Goal: Information Seeking & Learning: Learn about a topic

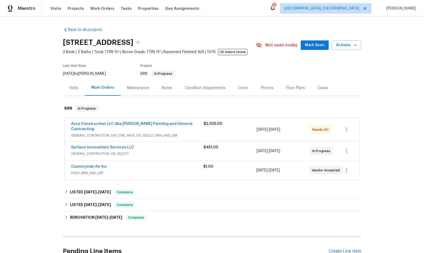
click at [147, 151] on span "GENERAL_CONTRACTOR, OD_SELECT" at bounding box center [137, 153] width 133 height 5
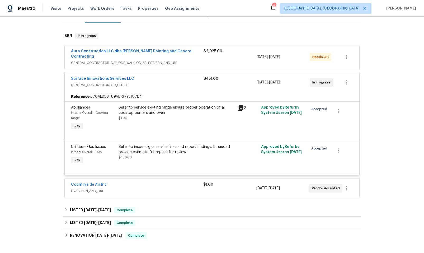
scroll to position [116, 0]
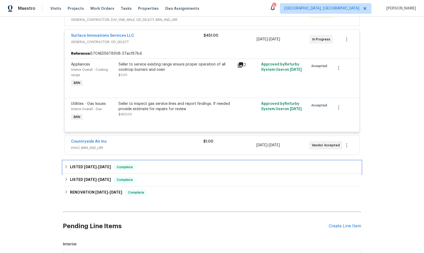
click at [152, 165] on div "LISTED [DATE] - [DATE] Complete" at bounding box center [211, 167] width 295 height 6
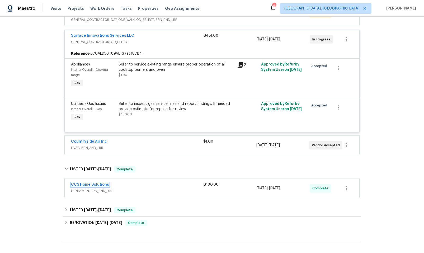
click at [91, 183] on link "CCS Home Solutions" at bounding box center [90, 185] width 38 height 4
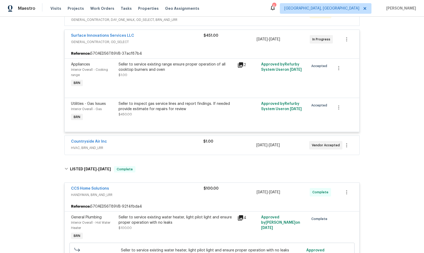
click at [181, 187] on div "CCS Home Solutions" at bounding box center [137, 189] width 133 height 6
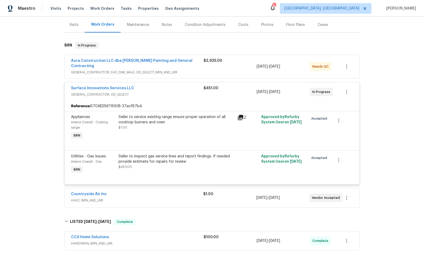
scroll to position [34, 0]
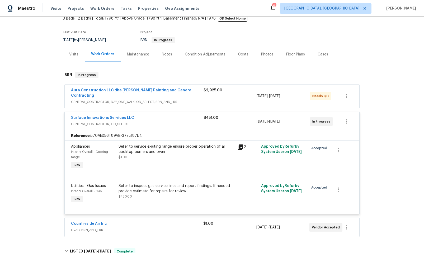
click at [171, 115] on div "Surface Innovations Services LLC" at bounding box center [137, 118] width 133 height 6
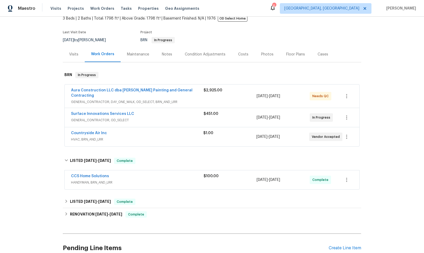
click at [243, 96] on div "$2,925.00" at bounding box center [230, 96] width 53 height 17
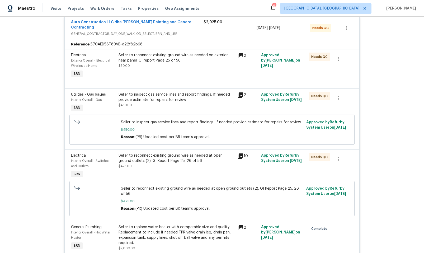
scroll to position [150, 0]
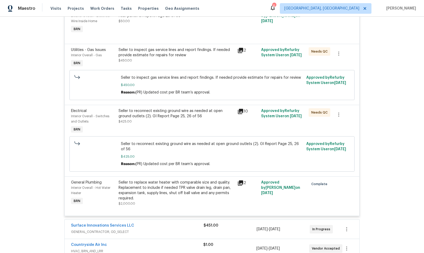
click at [178, 197] on div "Seller to replace water heater with comparable size and quality. Replacement to…" at bounding box center [177, 193] width 116 height 26
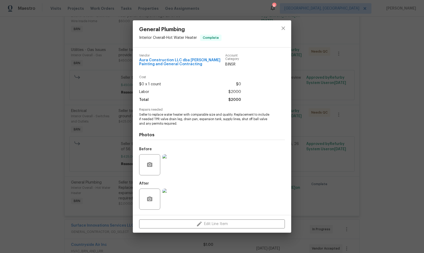
click at [170, 201] on img at bounding box center [173, 199] width 21 height 21
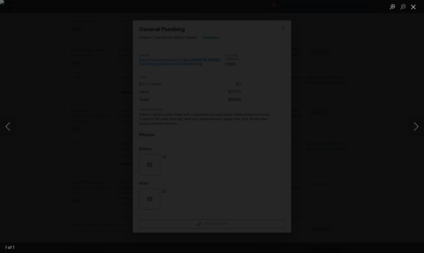
click at [413, 4] on button "Close lightbox" at bounding box center [414, 6] width 11 height 9
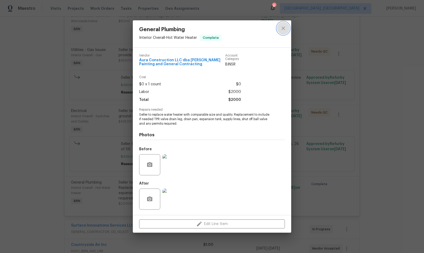
click at [286, 27] on icon "close" at bounding box center [283, 28] width 6 height 6
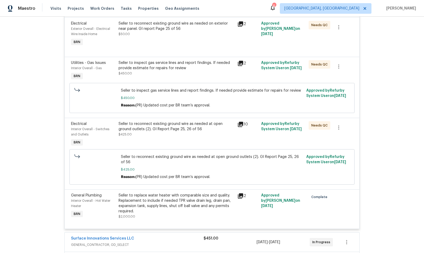
scroll to position [0, 0]
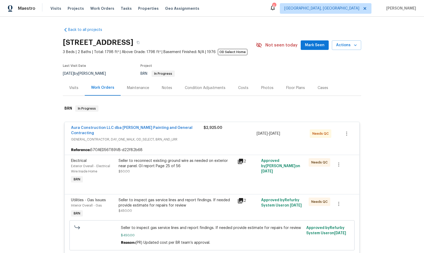
click at [118, 125] on span "Aura Construction LLC dba [PERSON_NAME] Painting and General Contracting" at bounding box center [137, 130] width 133 height 11
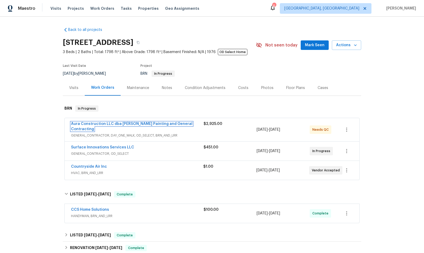
click at [118, 125] on link "Aura Construction LLC dba [PERSON_NAME] Painting and General Contracting" at bounding box center [132, 126] width 122 height 9
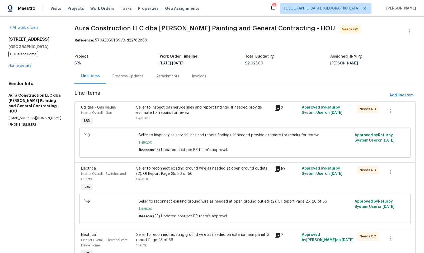
click at [127, 78] on div "Progress Updates" at bounding box center [128, 76] width 31 height 5
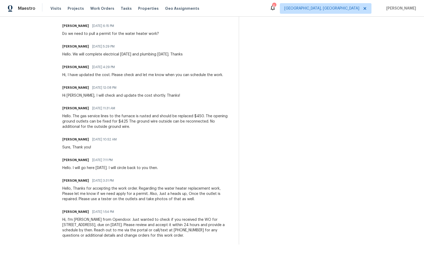
scroll to position [389, 0]
drag, startPoint x: 69, startPoint y: 115, endPoint x: 98, endPoint y: 120, distance: 29.8
click at [183, 115] on div "Hello. The gas service lines to the furnace is rusted and should be replaced $4…" at bounding box center [147, 122] width 170 height 16
click at [98, 119] on div "Hello. The gas service lines to the furnace is rusted and should be replaced $4…" at bounding box center [147, 122] width 170 height 16
drag, startPoint x: 68, startPoint y: 116, endPoint x: 186, endPoint y: 114, distance: 118.1
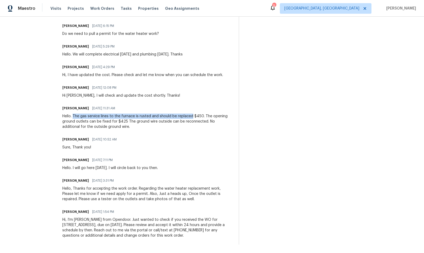
click at [186, 114] on div "Hello. The gas service lines to the furnace is rusted and should be replaced $4…" at bounding box center [147, 122] width 170 height 16
copy div "The gas service lines to the furnace is rusted and should be replaced"
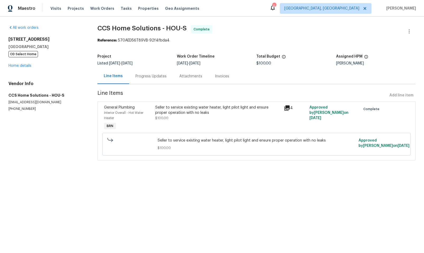
click at [144, 73] on div "Progress Updates" at bounding box center [151, 76] width 44 height 16
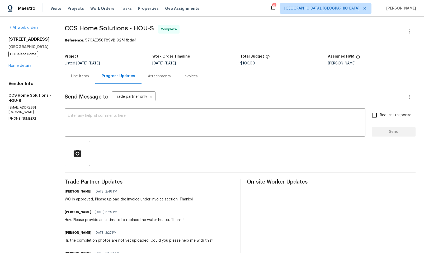
click at [84, 79] on div "Line Items" at bounding box center [80, 76] width 18 height 5
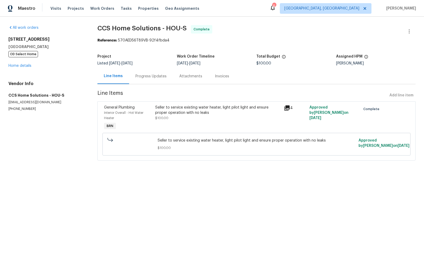
click at [216, 110] on div "Seller to service existing water heater, light pilot light and ensure proper op…" at bounding box center [217, 110] width 125 height 11
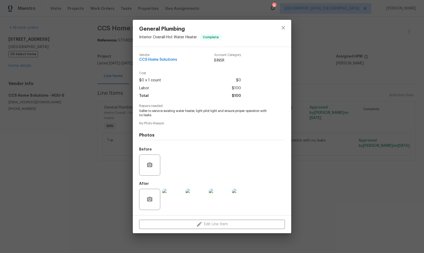
click at [164, 202] on img at bounding box center [173, 199] width 21 height 21
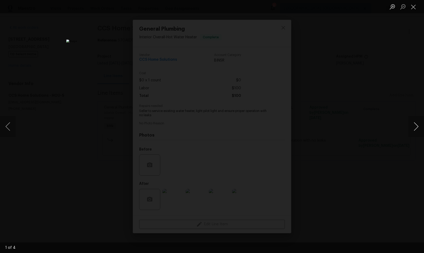
click at [412, 123] on button "Next image" at bounding box center [417, 126] width 16 height 21
click at [412, 124] on button "Next image" at bounding box center [417, 126] width 16 height 21
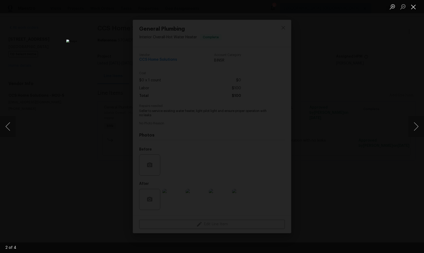
click at [413, 7] on button "Close lightbox" at bounding box center [414, 6] width 11 height 9
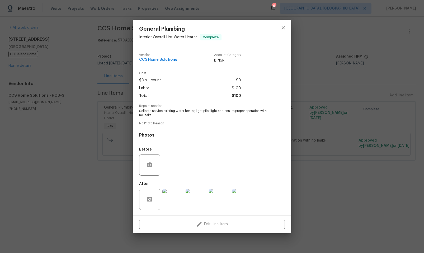
drag, startPoint x: 334, startPoint y: 177, endPoint x: 331, endPoint y: 175, distance: 3.9
click at [335, 177] on div "General Plumbing Interior Overall - Hot Water Heater Complete Vendor CCS Home S…" at bounding box center [212, 126] width 424 height 253
